Goal: Task Accomplishment & Management: Complete application form

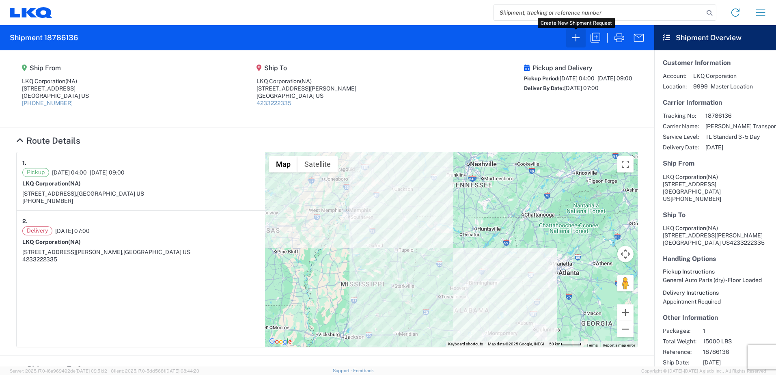
click at [576, 41] on icon "button" at bounding box center [575, 37] width 7 height 7
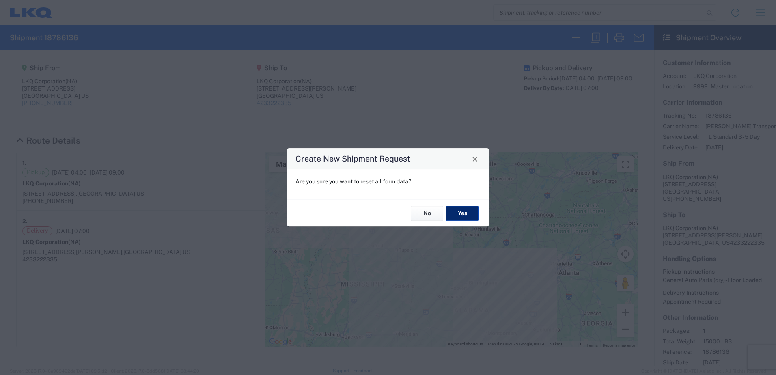
click at [467, 211] on button "Yes" at bounding box center [462, 213] width 32 height 15
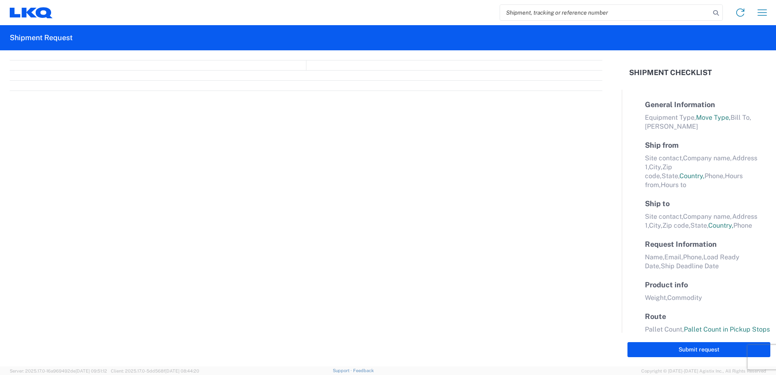
select select "FULL"
select select "LBS"
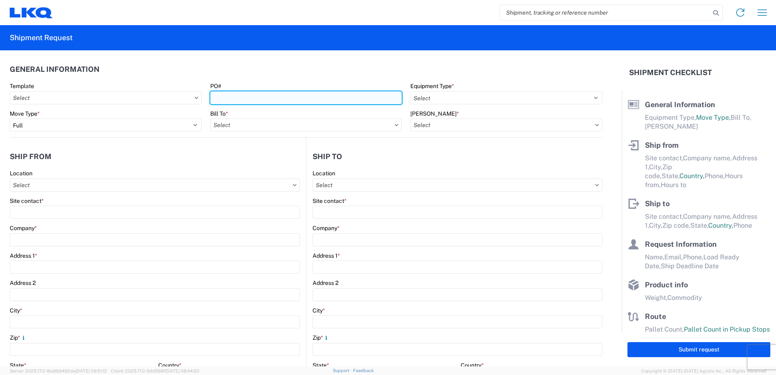
click at [230, 101] on input "PO#" at bounding box center [306, 97] width 192 height 13
type input "3064-1100-20250820"
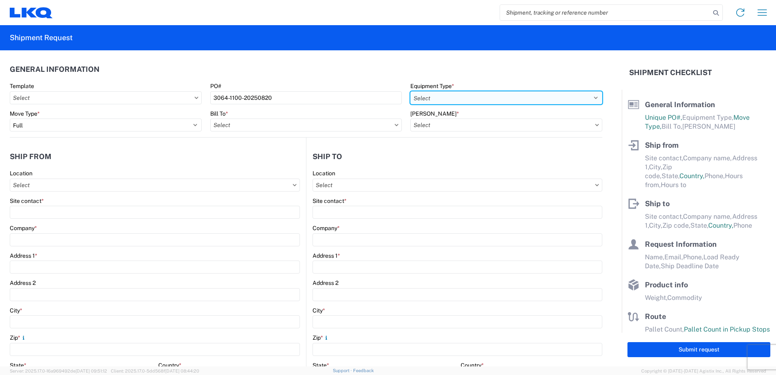
click at [588, 99] on select "Select 53’ Dry Van Flatbed Dropdeck (van) Lowboy (flatbed) Rail" at bounding box center [506, 97] width 192 height 13
select select "STDV"
click at [410, 91] on select "Select 53’ Dry Van Flatbed Dropdeck (van) Lowboy (flatbed) Rail" at bounding box center [506, 97] width 192 height 13
click at [349, 127] on input "Bill To *" at bounding box center [306, 124] width 192 height 13
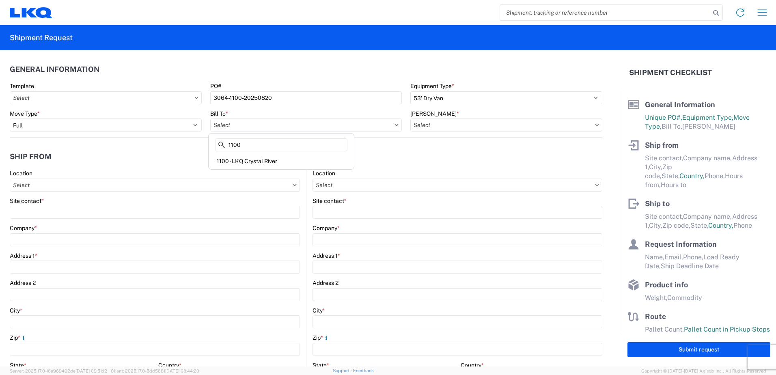
type input "1100"
click at [255, 160] on div "1100 - LKQ Crystal River" at bounding box center [281, 161] width 142 height 13
type input "1100 - LKQ Crystal River"
click at [454, 125] on input "[PERSON_NAME] *" at bounding box center [506, 124] width 192 height 13
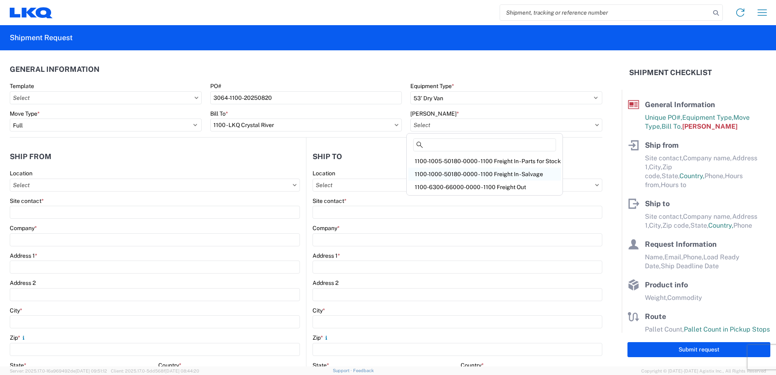
click at [478, 173] on div "1100-1000-50180-0000 - 1100 Freight In - Salvage" at bounding box center [484, 174] width 153 height 13
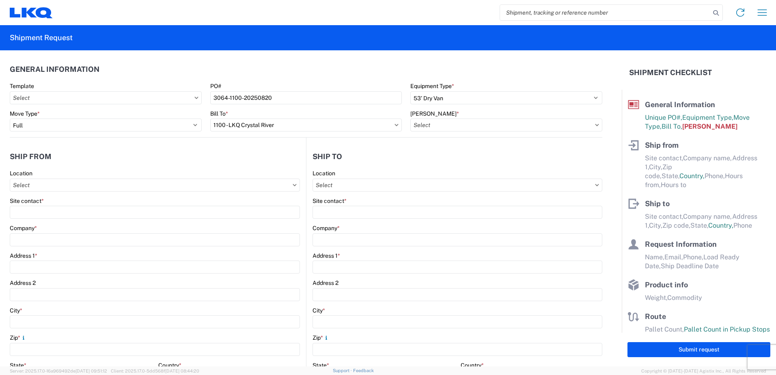
type input "1100-1000-50180-0000 - 1100 Freight In - Salvage, 1100-1000-50180-0000 - testdup"
click at [54, 188] on input "Location" at bounding box center [155, 184] width 290 height 13
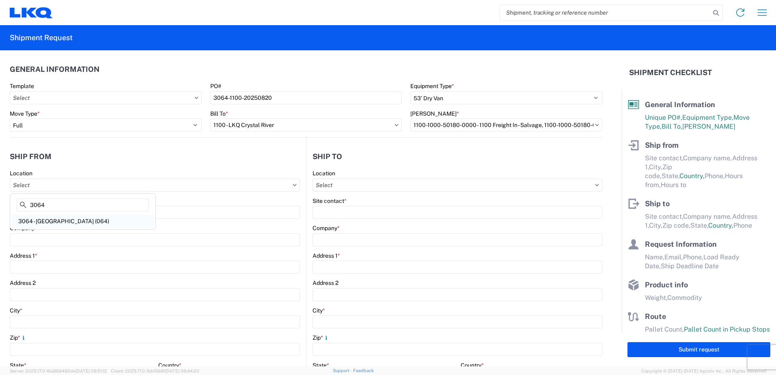
type input "3064"
click at [38, 219] on div "3064 - [GEOGRAPHIC_DATA] (064)" at bounding box center [83, 221] width 142 height 13
type input "3064 - [GEOGRAPHIC_DATA] (064)"
type input "LKQ Corporation"
type input "[STREET_ADDRESS]"
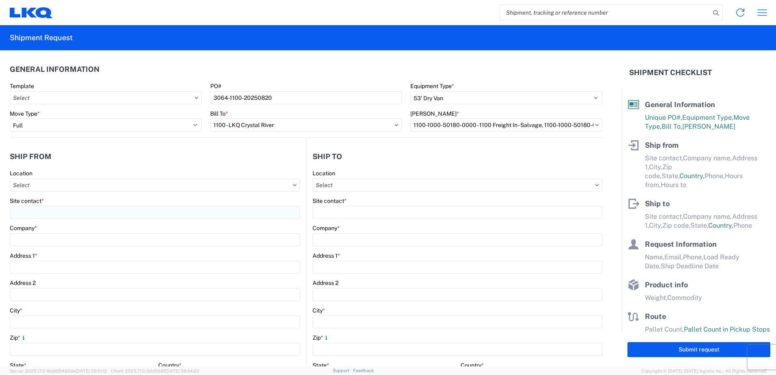
type input "[GEOGRAPHIC_DATA]"
type input "30336"
select select "GA"
select select "US"
type input "[PHONE_NUMBER]"
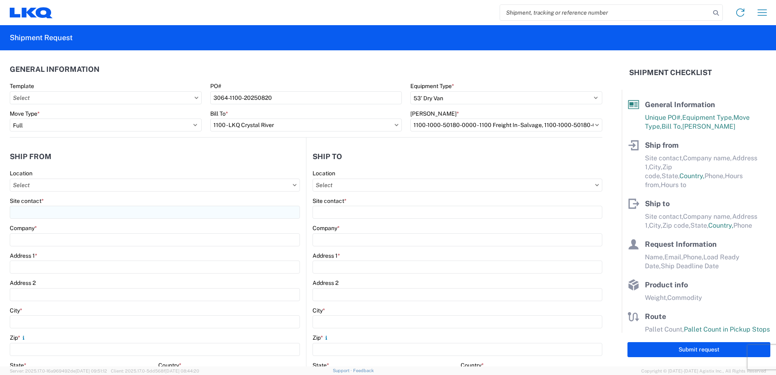
type input "06:00"
type input "17:00"
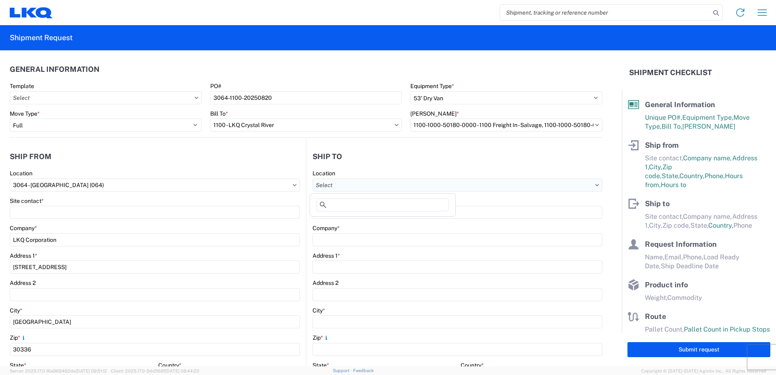
click at [339, 185] on input "Location" at bounding box center [457, 184] width 290 height 13
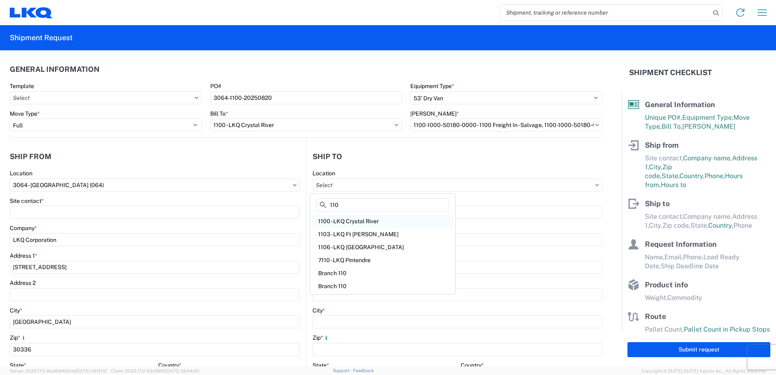
type input "110"
click at [339, 220] on div "1100 - LKQ Crystal River" at bounding box center [383, 221] width 142 height 13
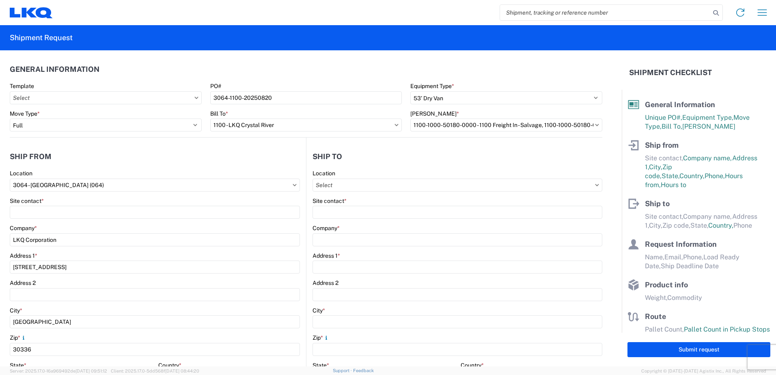
type input "1100 - LKQ Crystal River"
type input "LKQ Corporation"
type input "[STREET_ADDRESS][PERSON_NAME]"
type input "Crystal River"
type input "34429"
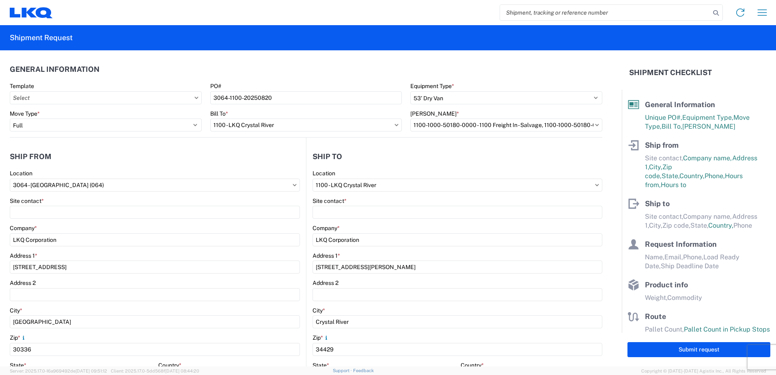
select select "FL"
select select "US"
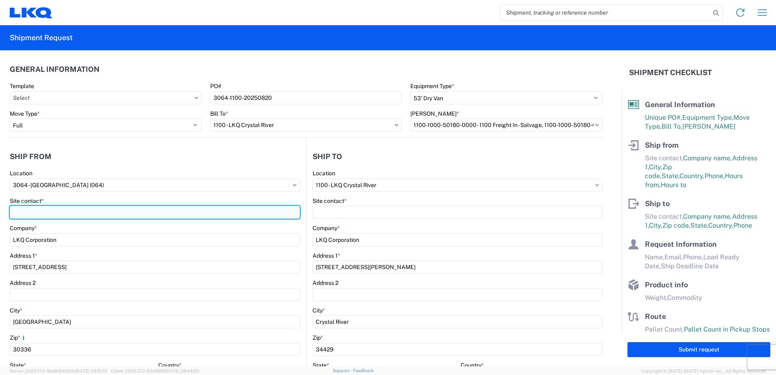
click at [54, 213] on input "Site contact *" at bounding box center [155, 212] width 290 height 13
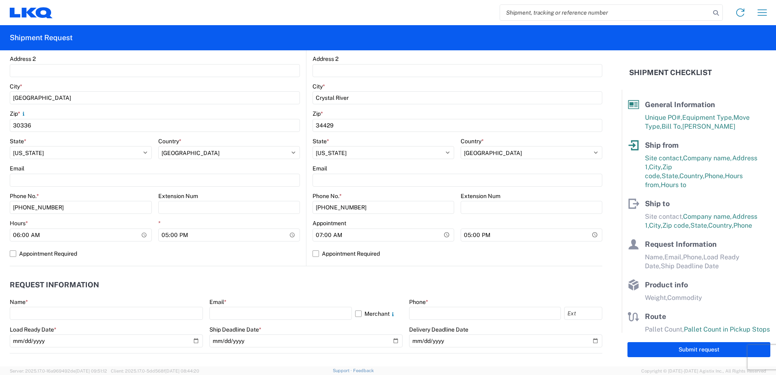
scroll to position [243, 0]
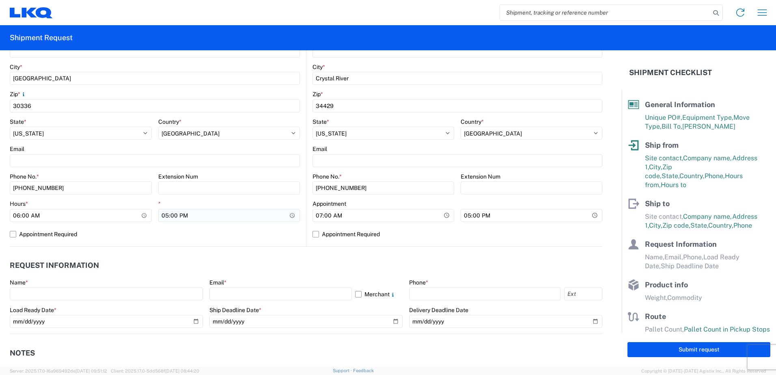
type input "[PERSON_NAME]"
click at [163, 216] on input "17:00" at bounding box center [229, 215] width 142 height 13
click at [187, 215] on input "23:00" at bounding box center [229, 215] width 142 height 13
click at [183, 214] on input "23:00" at bounding box center [229, 215] width 142 height 13
type input "11:00"
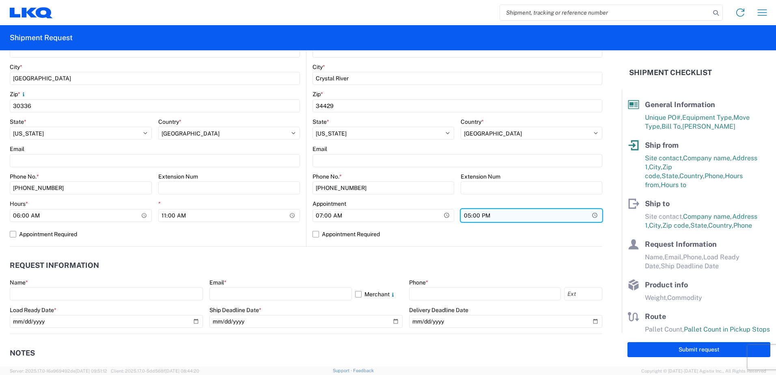
click at [462, 216] on input "17:00" at bounding box center [531, 215] width 142 height 13
type input "20:00"
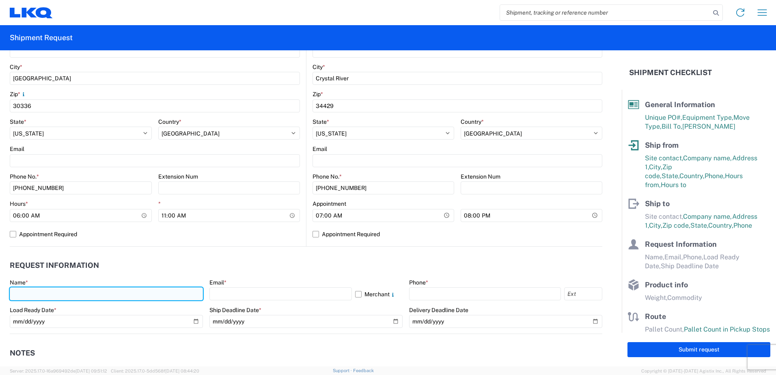
click at [66, 292] on input "text" at bounding box center [106, 293] width 193 height 13
type input "[PERSON_NAME]"
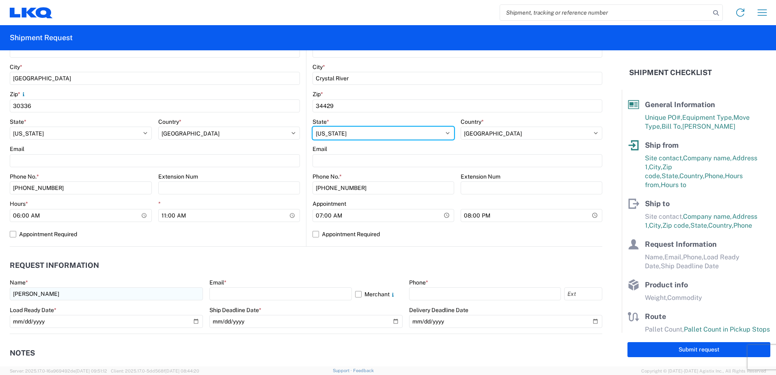
select select "GA"
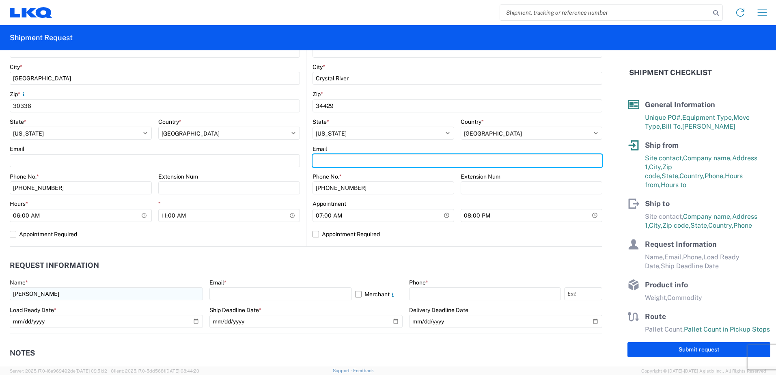
type input "[EMAIL_ADDRESS][DOMAIN_NAME]"
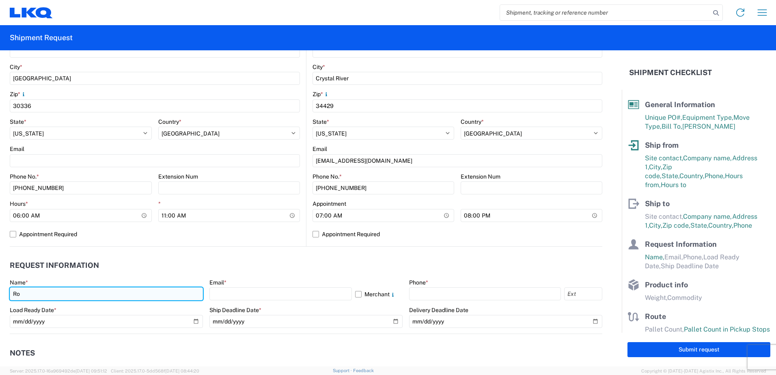
type input "R"
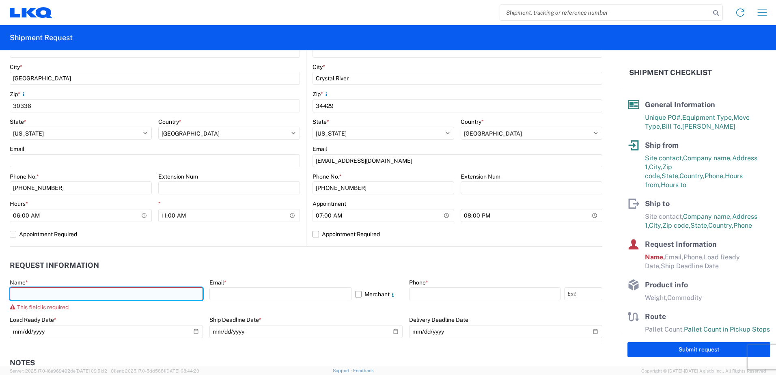
click at [57, 295] on input "text" at bounding box center [106, 293] width 193 height 13
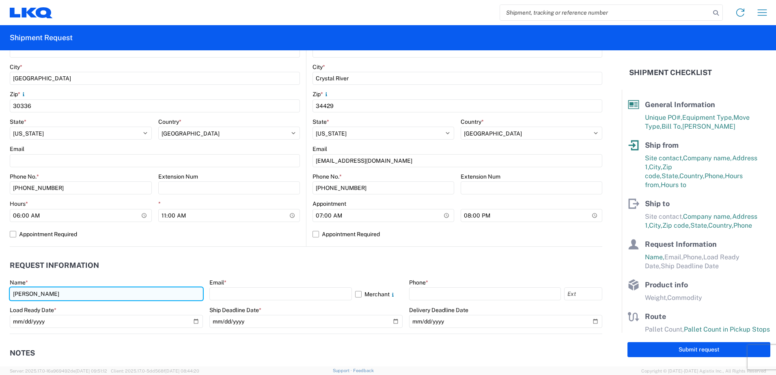
click at [84, 297] on input "[PERSON_NAME]" at bounding box center [106, 293] width 193 height 13
type input "R"
type input "[PERSON_NAME]"
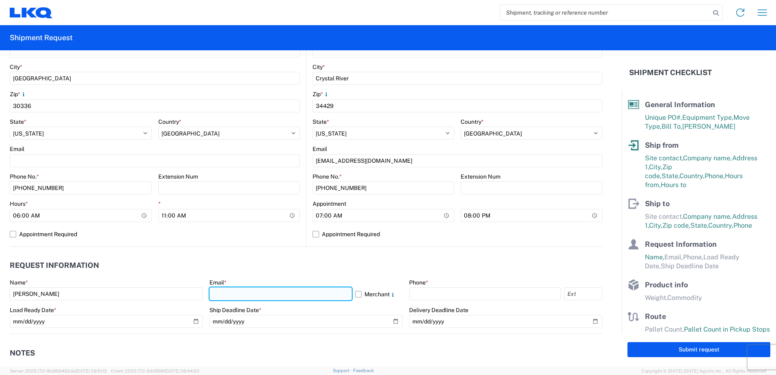
click at [227, 296] on input "text" at bounding box center [280, 293] width 142 height 13
type input "[EMAIL_ADDRESS][DOMAIN_NAME]"
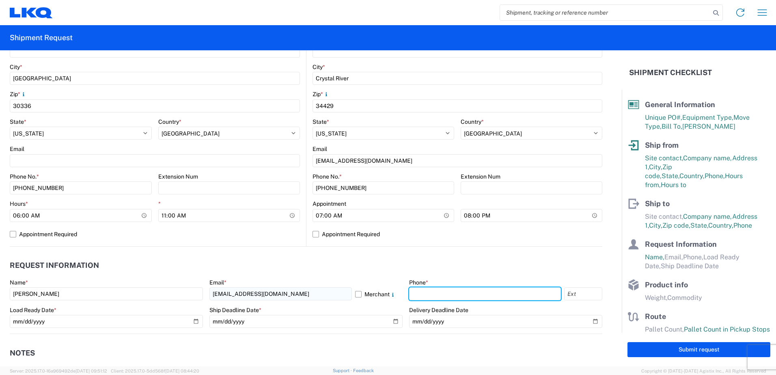
type input "1423322233"
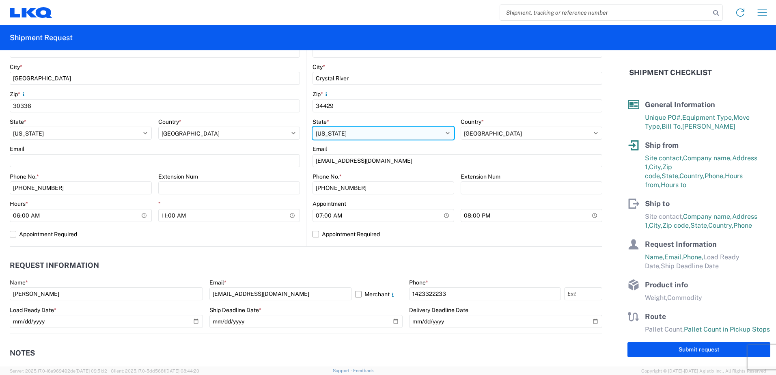
click at [343, 130] on select "Select [US_STATE] [US_STATE] [US_STATE] [US_STATE] Armed Forces Americas Armed …" at bounding box center [383, 133] width 142 height 13
select select "FL"
click at [312, 127] on select "Select [US_STATE] [US_STATE] [US_STATE] [US_STATE] Armed Forces Americas Armed …" at bounding box center [383, 133] width 142 height 13
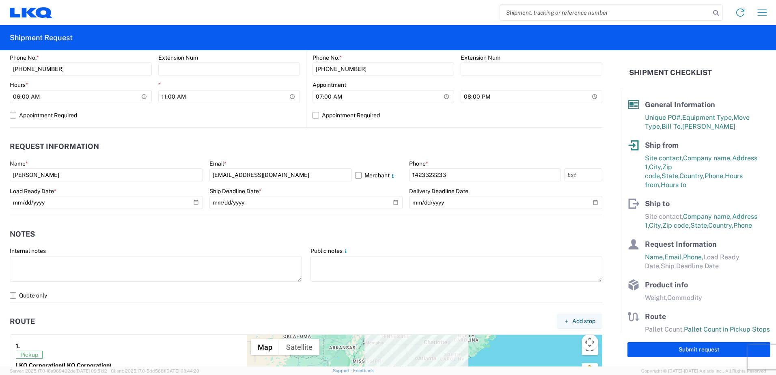
scroll to position [365, 0]
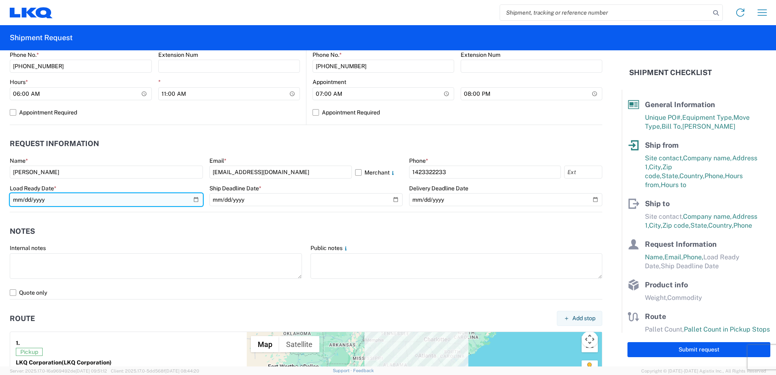
click at [194, 199] on input "date" at bounding box center [106, 199] width 193 height 13
type input "[DATE]"
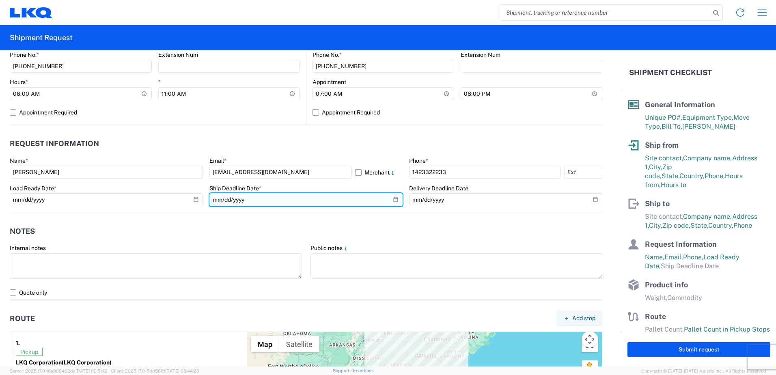
click at [389, 199] on input "date" at bounding box center [305, 199] width 193 height 13
type input "[DATE]"
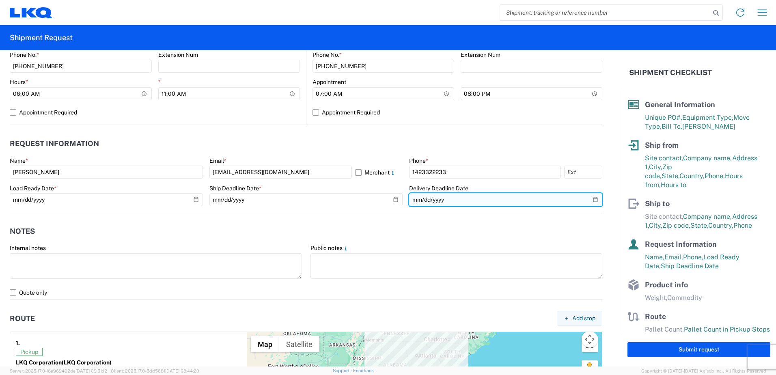
click at [587, 200] on input "date" at bounding box center [505, 199] width 193 height 13
type input "[DATE]"
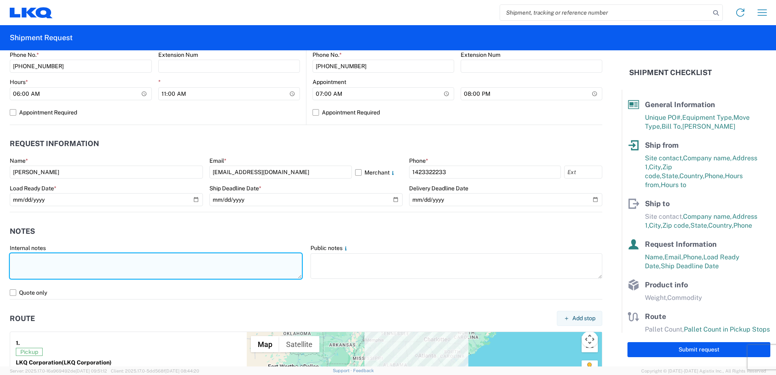
click at [62, 262] on textarea at bounding box center [156, 266] width 292 height 26
drag, startPoint x: 217, startPoint y: 261, endPoint x: 12, endPoint y: 264, distance: 204.5
click at [12, 264] on textarea "PICKUP EARLY MORNING, DELIVER SAME DAY, MUST DELIVER SAME DAY" at bounding box center [156, 266] width 292 height 26
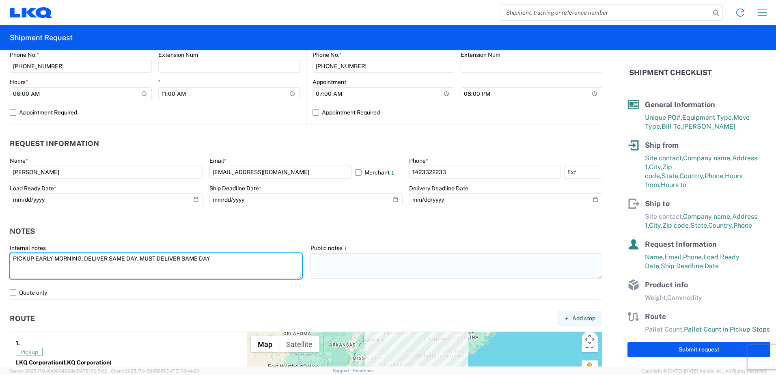
type textarea "PICKUP EARLY MORNING, DELIVER SAME DAY, MUST DELIVER SAME DAY"
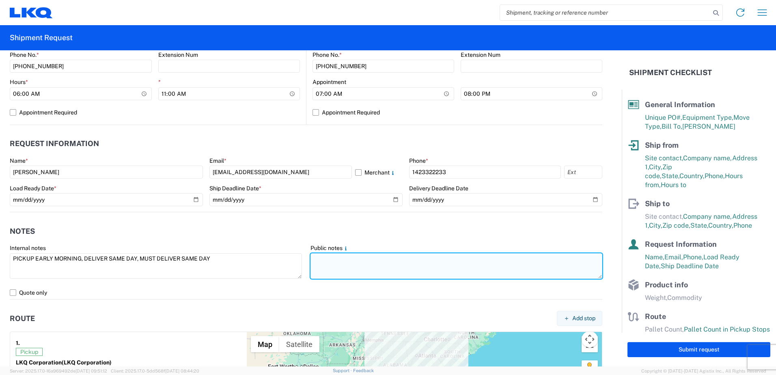
click at [338, 266] on textarea at bounding box center [456, 266] width 292 height 26
paste textarea "PICKUP EARLY MORNING, DELIVER SAME DAY, MUST DELIVER SAME DAY"
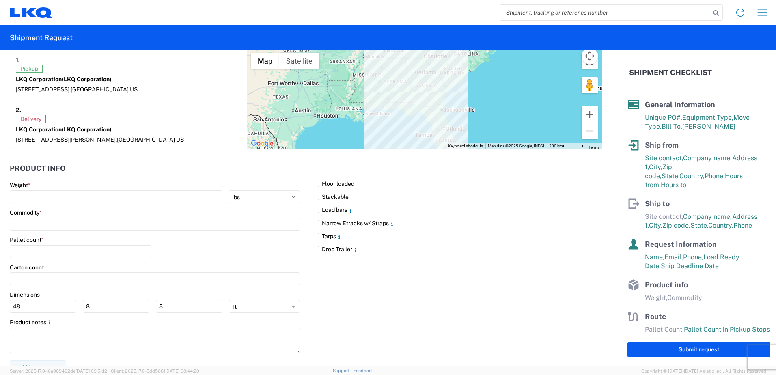
scroll to position [657, 0]
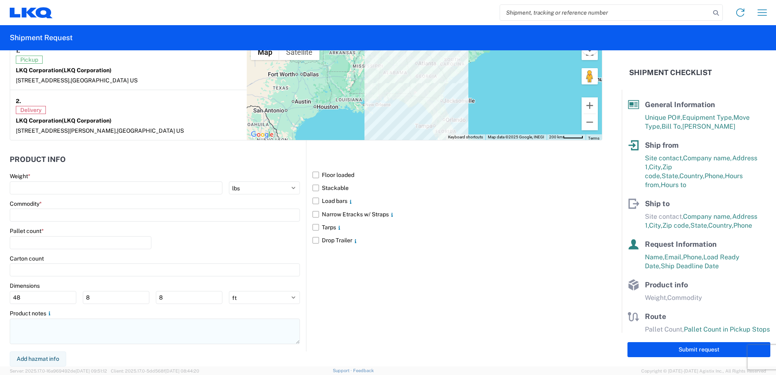
type textarea "PICKUP EARLY MORNING, DELIVER SAME DAY, MUST DELIVER SAME DAY"
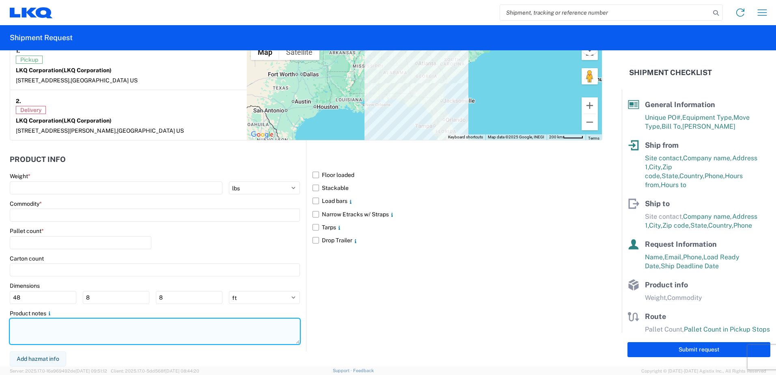
click at [22, 324] on textarea at bounding box center [155, 331] width 290 height 26
paste textarea "PICKUP EARLY MORNING, DELIVER SAME DAY, MUST DELIVER SAME DAY"
type textarea "PICKUP EARLY MORNING, DELIVER SAME DAY, MUST DELIVER SAME DAY"
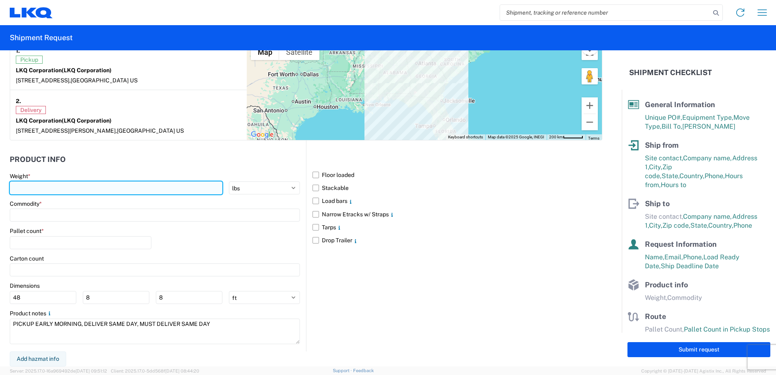
click at [47, 189] on input "number" at bounding box center [116, 187] width 213 height 13
type input "22000"
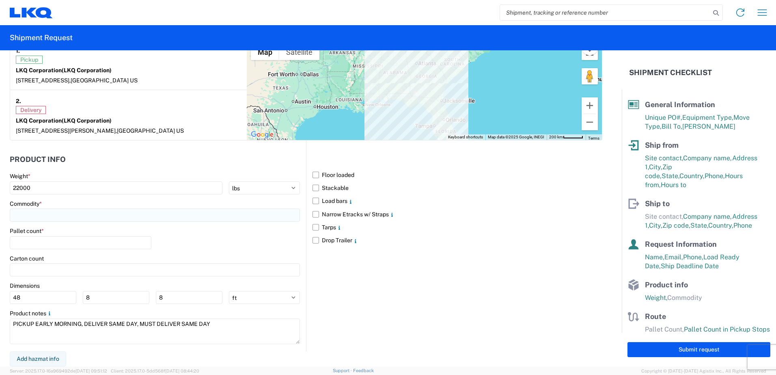
click at [48, 214] on input at bounding box center [155, 215] width 290 height 13
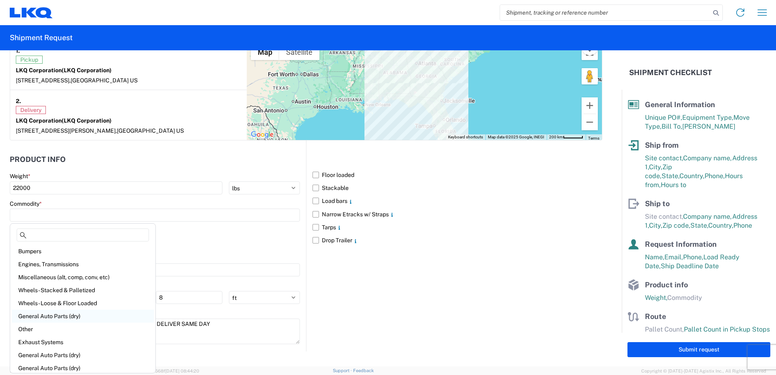
click at [75, 313] on div "General Auto Parts (dry)" at bounding box center [83, 316] width 142 height 13
type input "General Auto Parts (dry)"
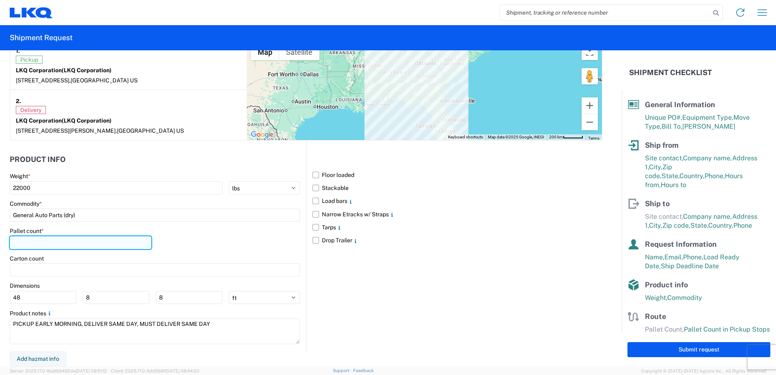
click at [37, 246] on input "number" at bounding box center [81, 242] width 142 height 13
type input "22"
click at [314, 201] on label "Load bars" at bounding box center [457, 200] width 290 height 13
click at [0, 0] on input "Load bars" at bounding box center [0, 0] width 0 height 0
click at [314, 214] on label "Narrow Etracks w/ Straps" at bounding box center [457, 214] width 290 height 13
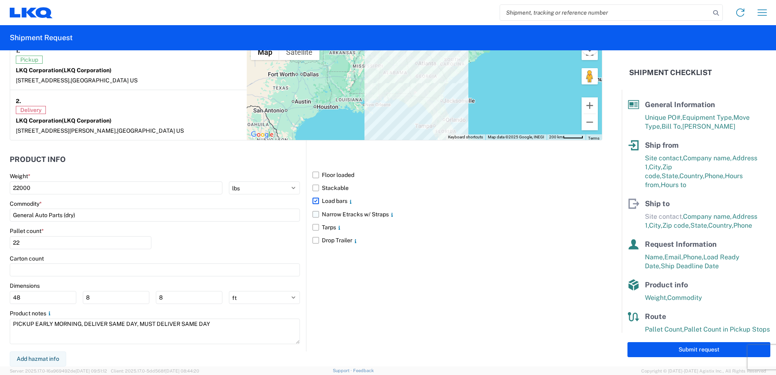
click at [0, 0] on input "Narrow Etracks w/ Straps" at bounding box center [0, 0] width 0 height 0
click at [671, 351] on button "Submit request" at bounding box center [698, 349] width 143 height 15
select select "US"
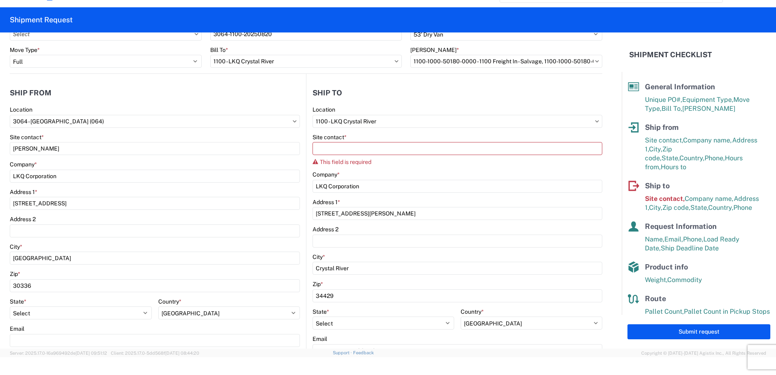
scroll to position [18, 0]
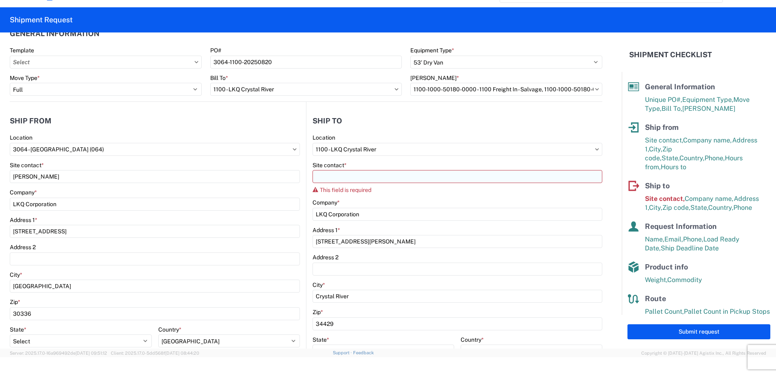
click at [627, 324] on button "Submit request" at bounding box center [698, 331] width 143 height 15
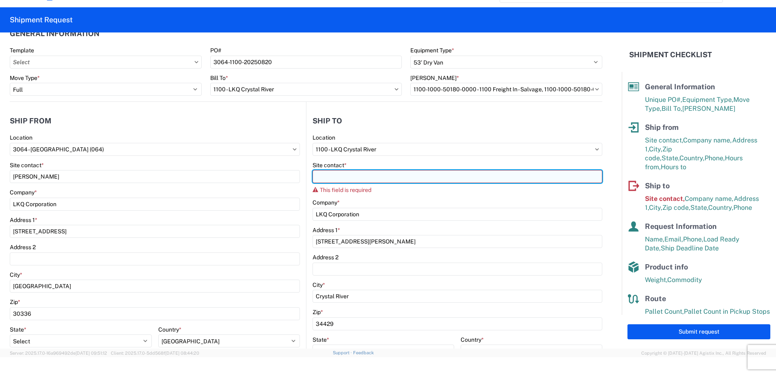
click at [353, 180] on input "Site contact *" at bounding box center [457, 176] width 290 height 13
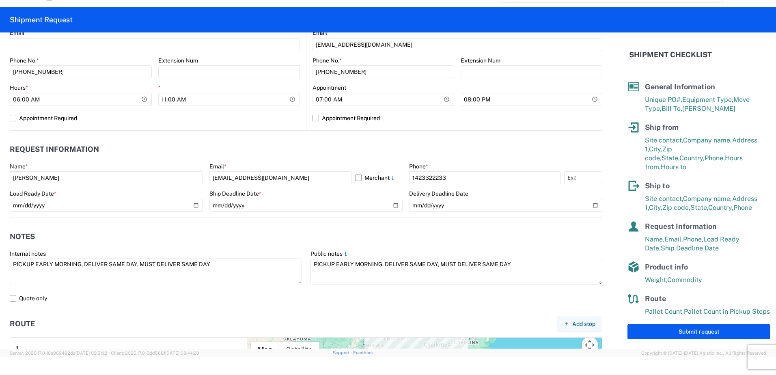
scroll to position [342, 0]
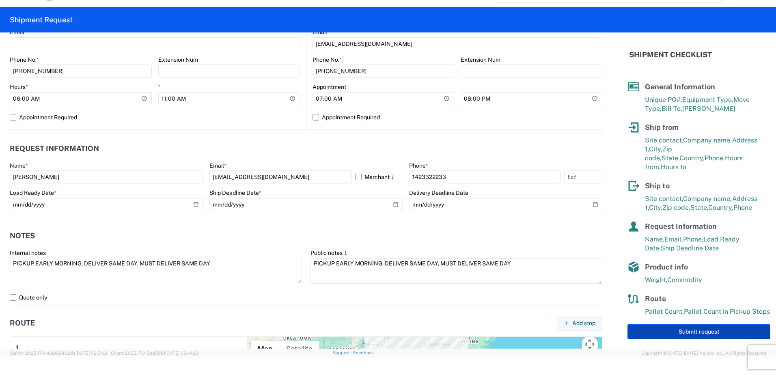
type input "[PERSON_NAME]"
click at [650, 330] on button "Submit request" at bounding box center [698, 331] width 143 height 15
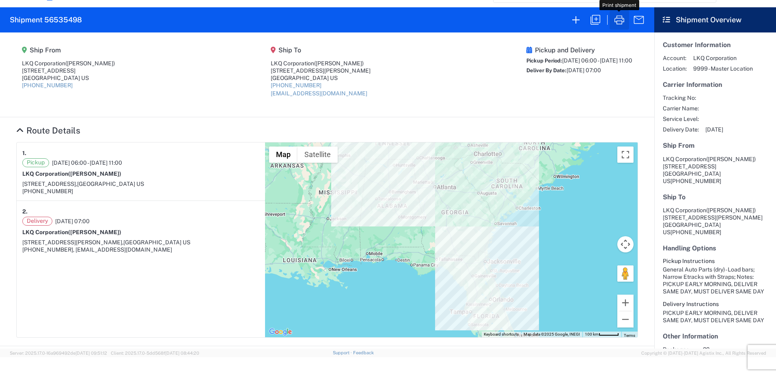
click at [619, 19] on icon "button" at bounding box center [619, 19] width 13 height 13
